Goal: Find contact information

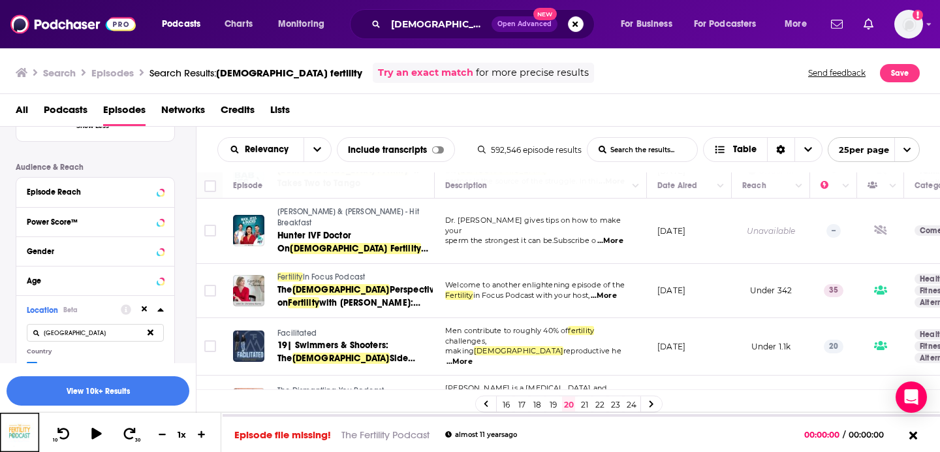
scroll to position [1143, 0]
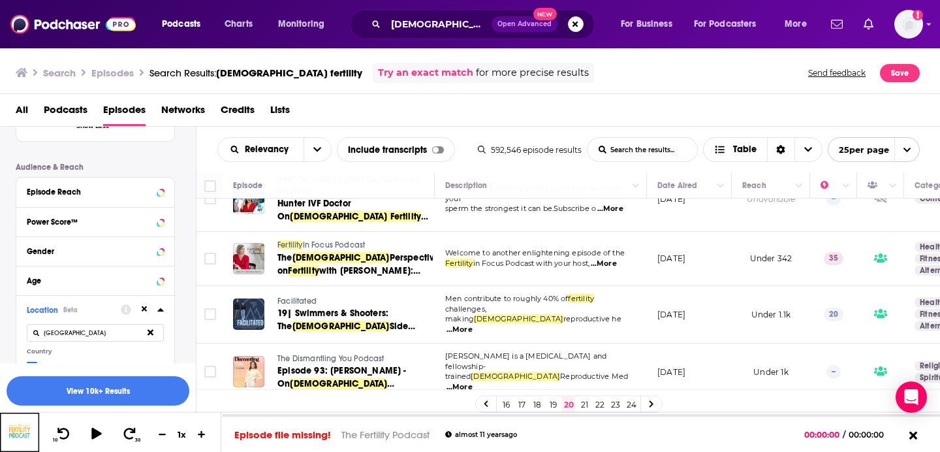
click at [580, 400] on link "21" at bounding box center [584, 404] width 13 height 16
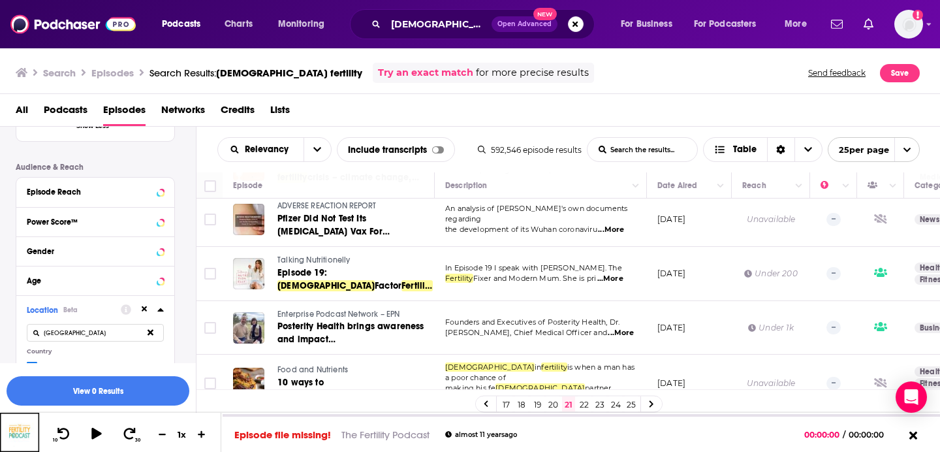
scroll to position [1128, 0]
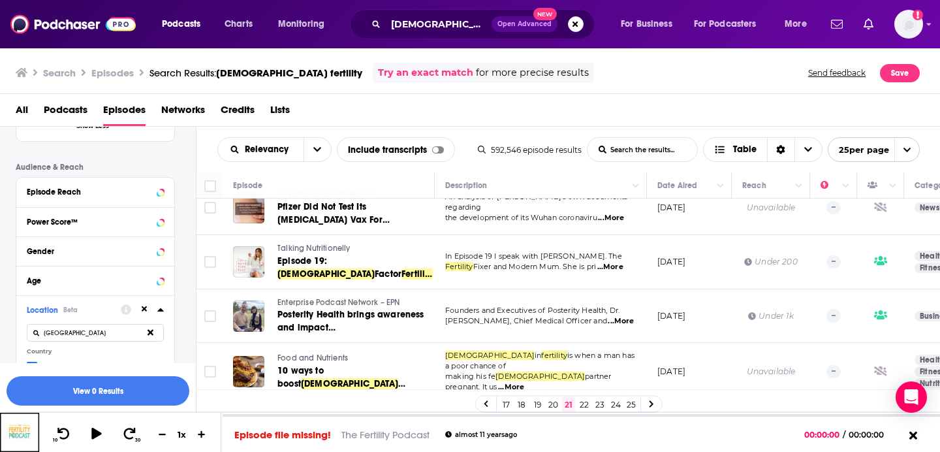
click at [582, 402] on link "22" at bounding box center [584, 404] width 13 height 16
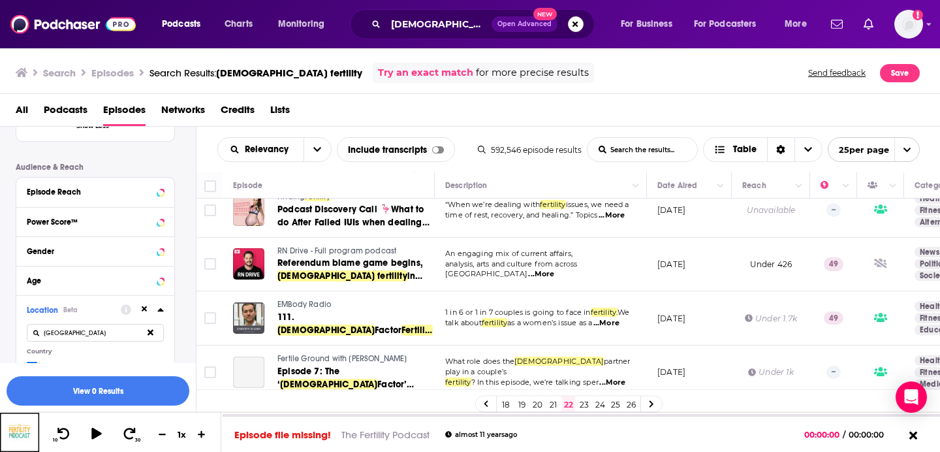
scroll to position [381, 0]
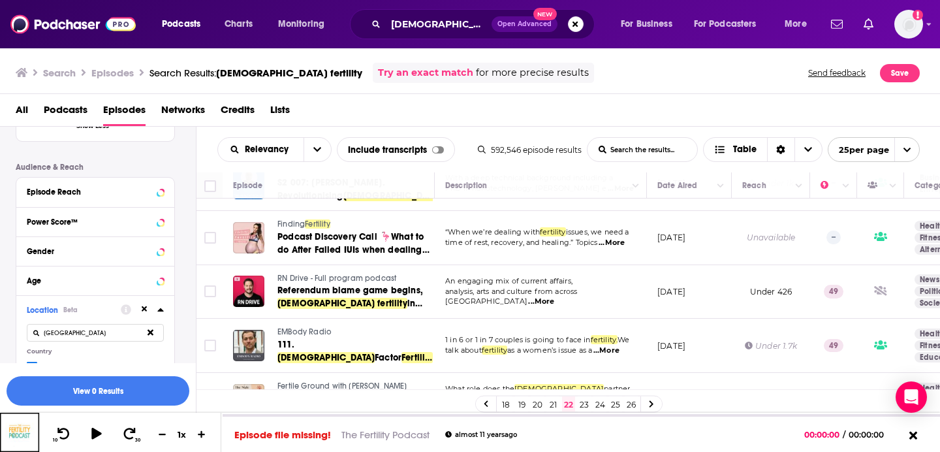
click at [291, 221] on span "Finding" at bounding box center [291, 223] width 27 height 9
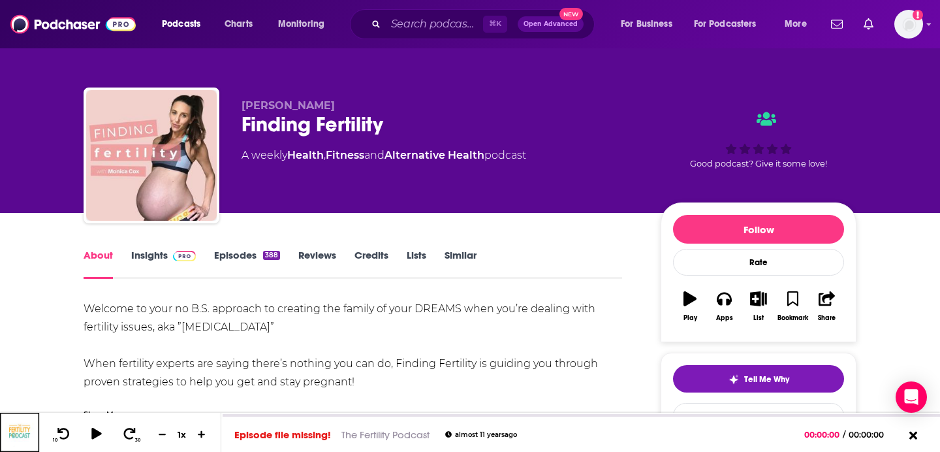
click at [160, 262] on link "Insights" at bounding box center [163, 264] width 65 height 30
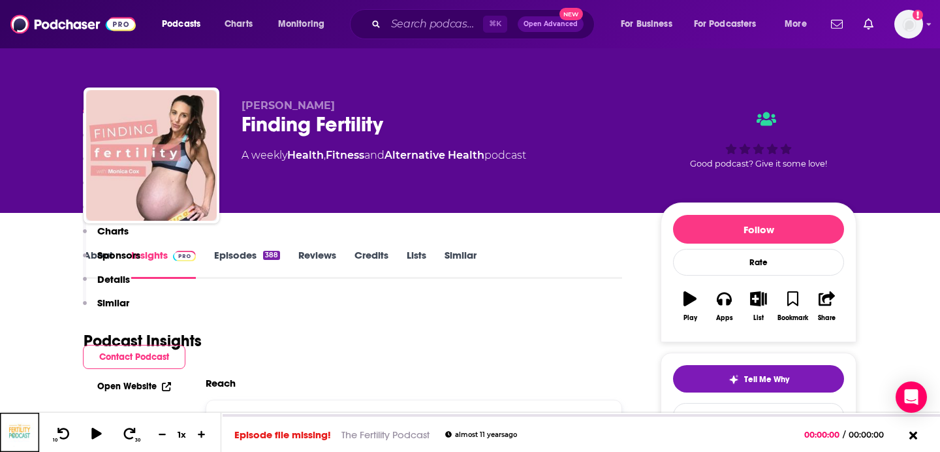
scroll to position [473, 0]
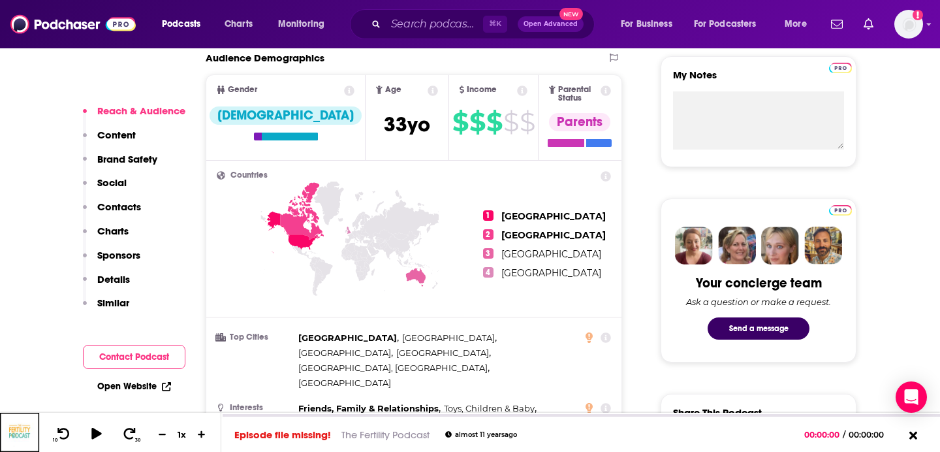
click at [125, 212] on p "Contacts" at bounding box center [119, 206] width 44 height 12
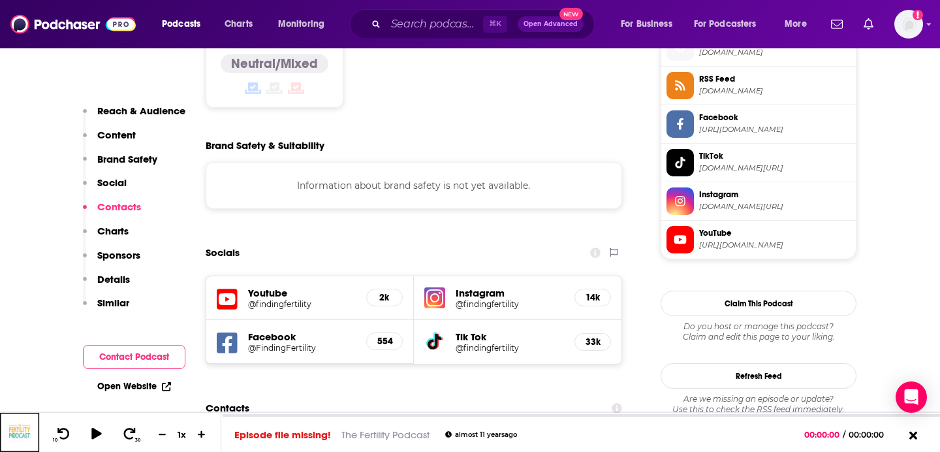
scroll to position [1098, 0]
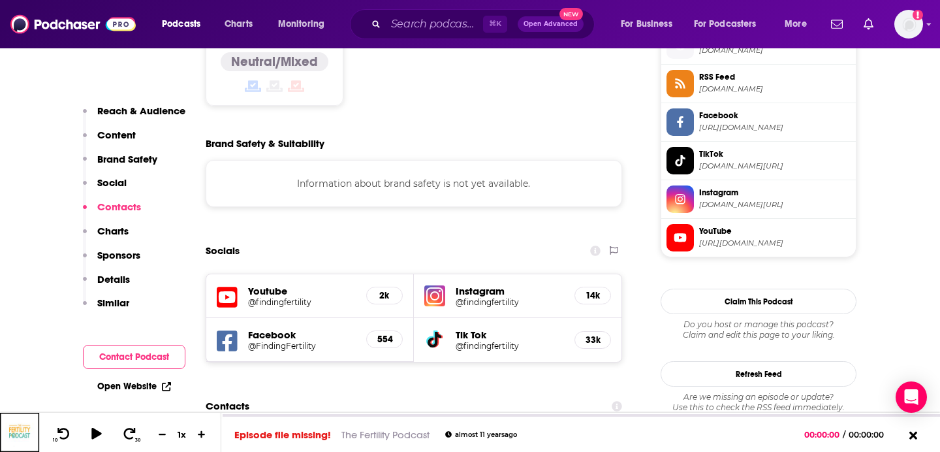
click at [267, 285] on h5 "Youtube" at bounding box center [302, 291] width 108 height 12
click at [274, 285] on h5 "Youtube" at bounding box center [302, 291] width 108 height 12
click at [278, 297] on h5 "@findingfertility" at bounding box center [302, 302] width 108 height 10
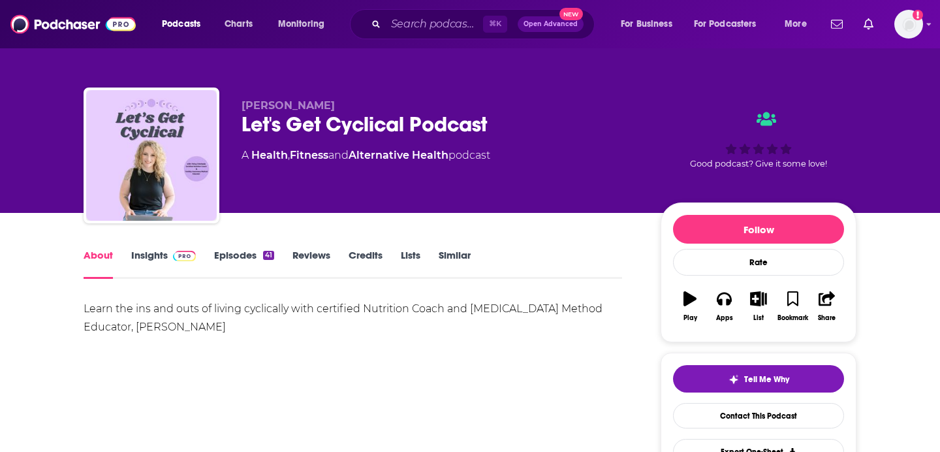
click at [159, 256] on link "Insights" at bounding box center [163, 264] width 65 height 30
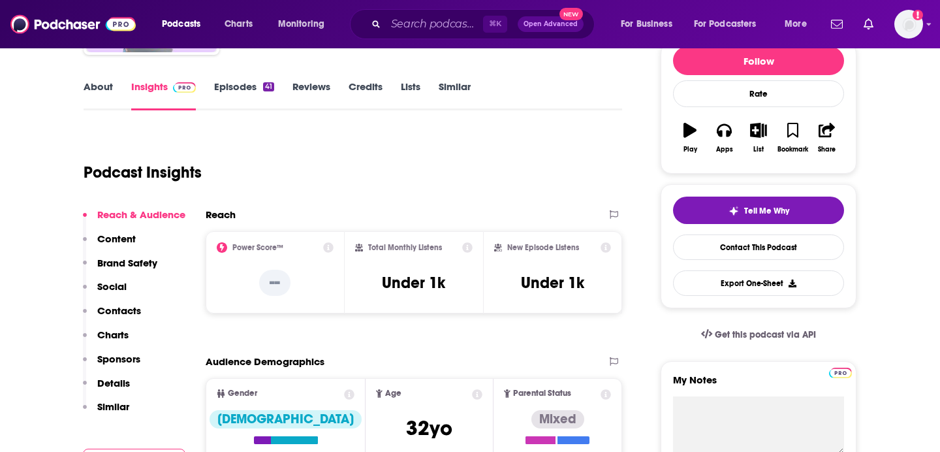
click at [124, 310] on p "Contacts" at bounding box center [119, 310] width 44 height 12
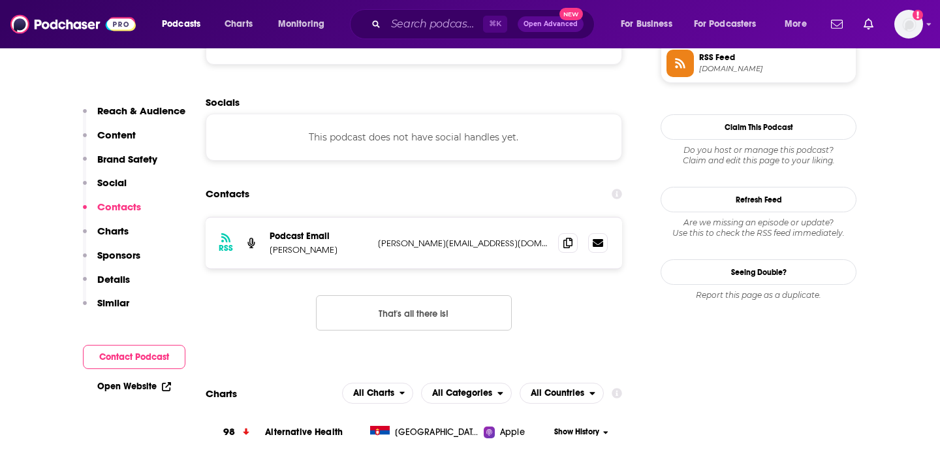
scroll to position [1000, 0]
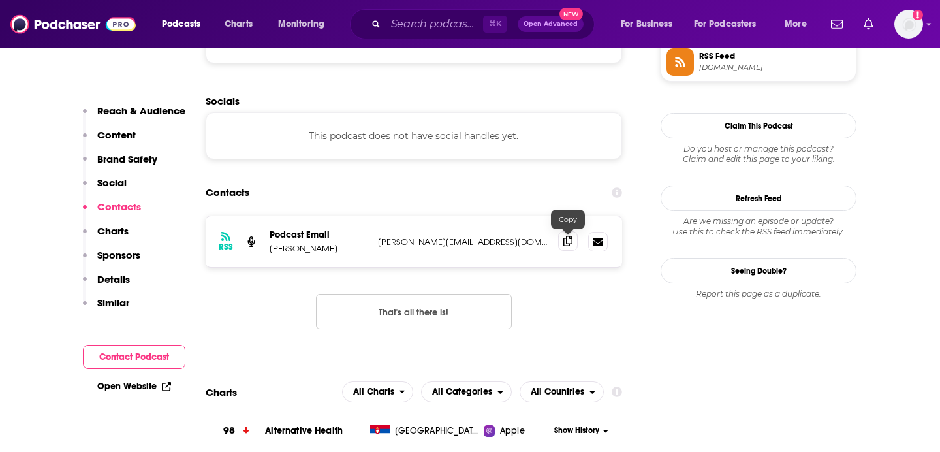
click at [570, 244] on icon at bounding box center [568, 241] width 9 height 10
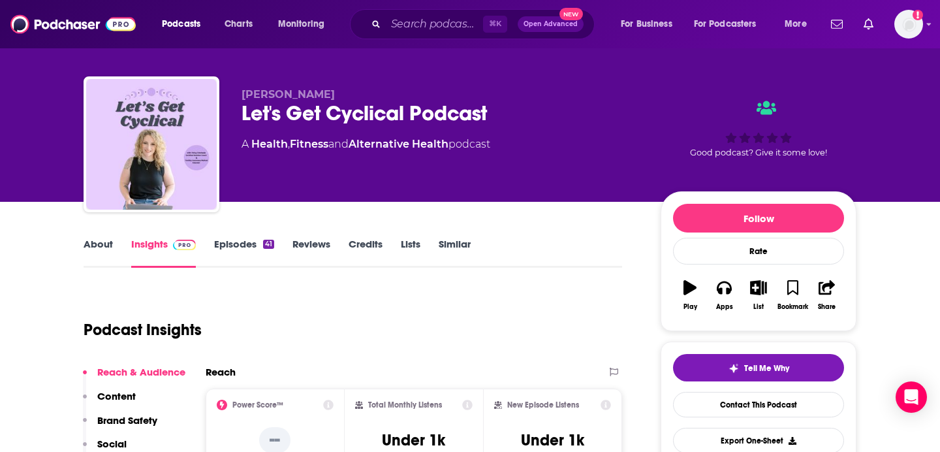
scroll to position [16, 0]
